Goal: Transaction & Acquisition: Purchase product/service

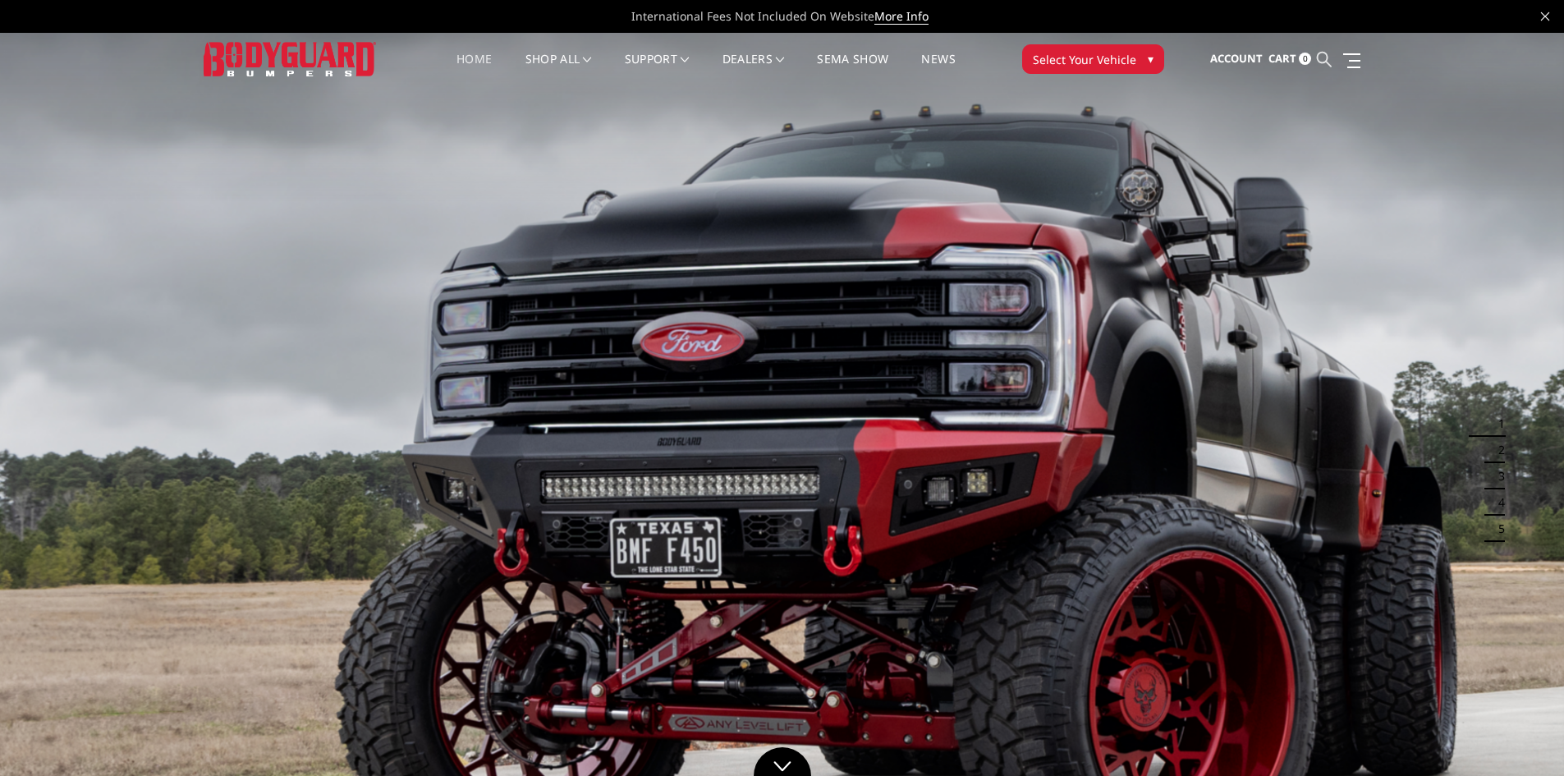
click at [1329, 54] on icon at bounding box center [1324, 59] width 15 height 15
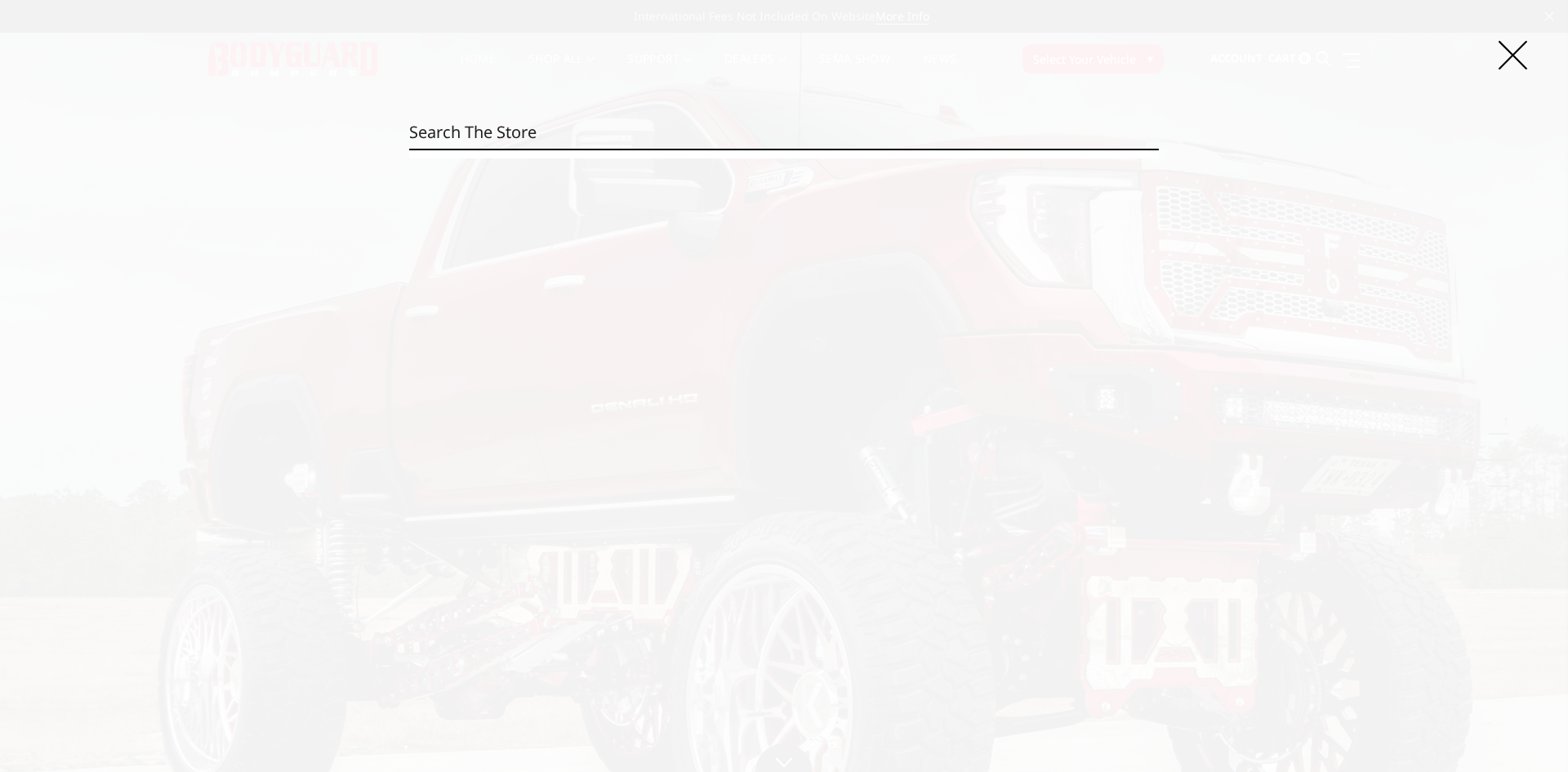
click at [553, 137] on input "Search" at bounding box center [784, 132] width 750 height 33
paste input "EER19DYRTNN"
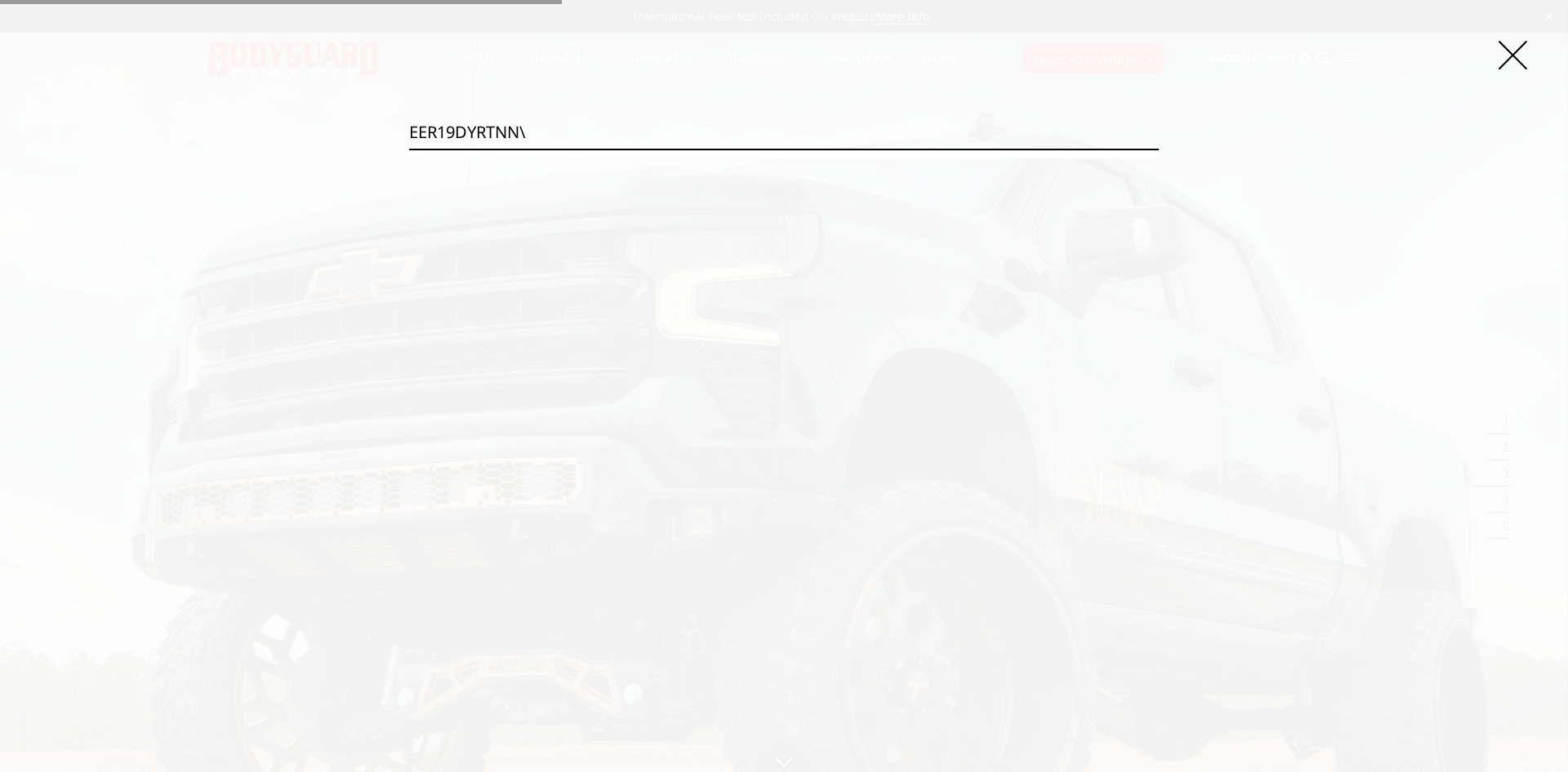
type input "EER19DYRTNN\"
click at [1158, 148] on input "Search" at bounding box center [1158, 148] width 1 height 1
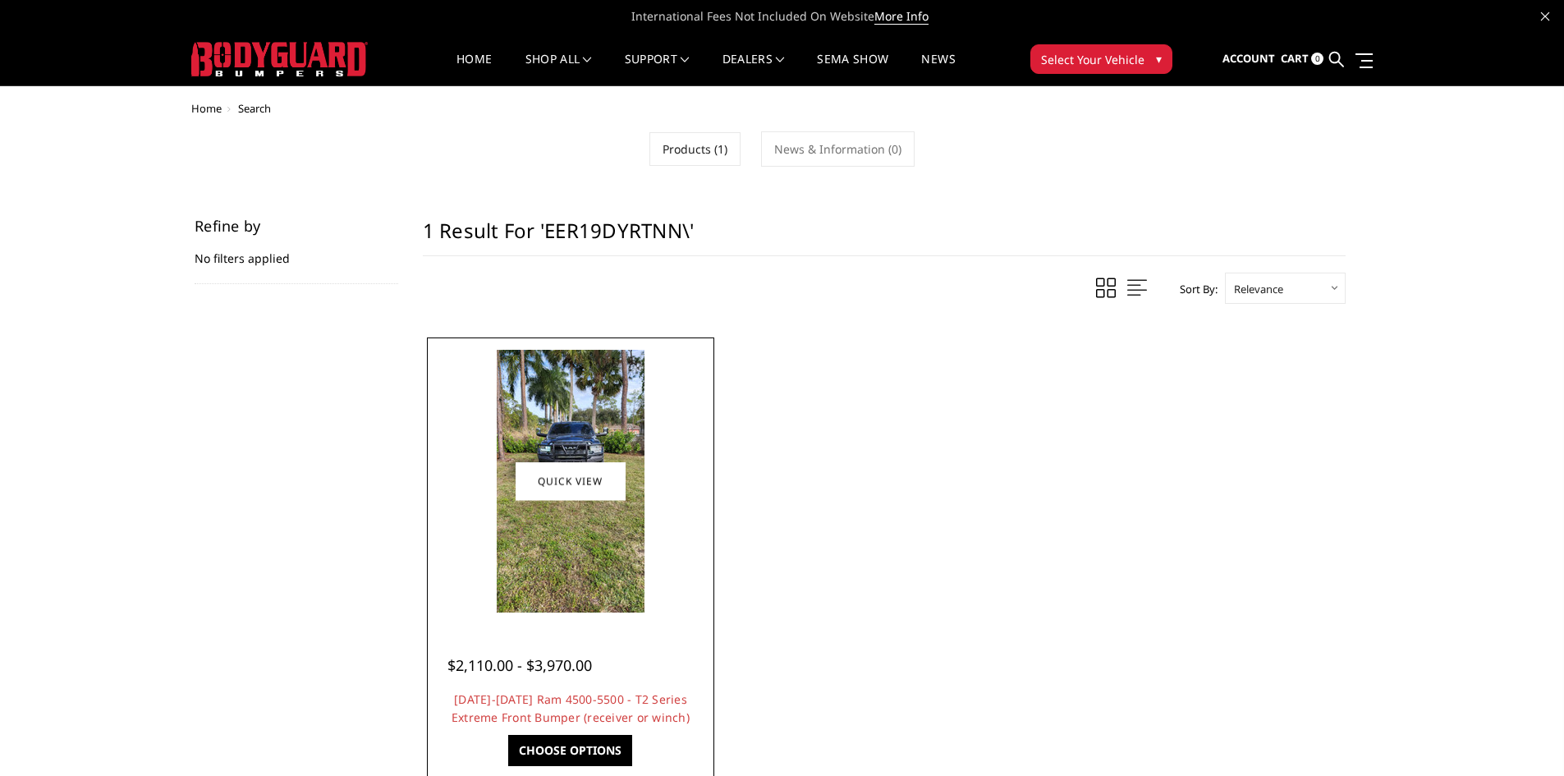
click at [567, 546] on img at bounding box center [571, 481] width 148 height 263
